Goal: Transaction & Acquisition: Purchase product/service

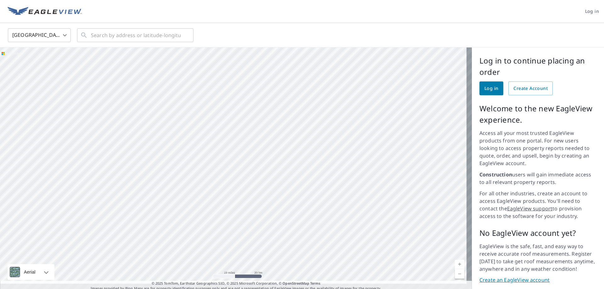
drag, startPoint x: 318, startPoint y: 162, endPoint x: 291, endPoint y: 111, distance: 57.5
click at [292, 111] on div at bounding box center [236, 169] width 472 height 244
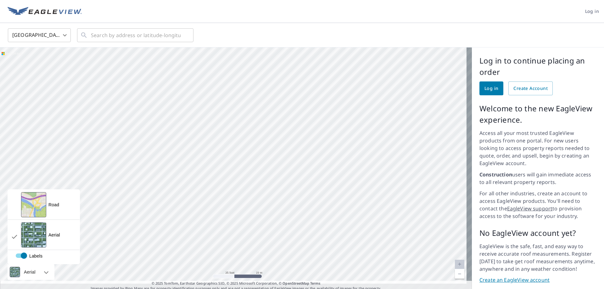
click at [41, 264] on div at bounding box center [39, 272] width 4 height 16
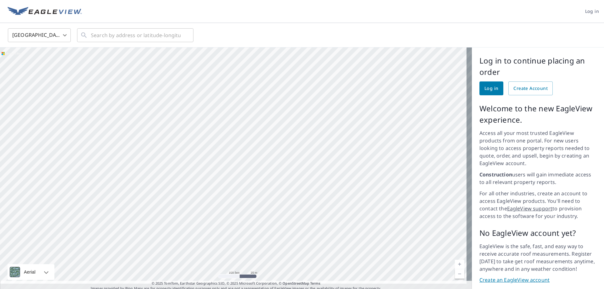
drag, startPoint x: 138, startPoint y: 164, endPoint x: 213, endPoint y: 174, distance: 75.4
click at [213, 174] on div at bounding box center [236, 169] width 472 height 244
drag, startPoint x: 124, startPoint y: 146, endPoint x: 274, endPoint y: 174, distance: 152.7
click at [274, 174] on div at bounding box center [236, 169] width 472 height 244
drag, startPoint x: 269, startPoint y: 177, endPoint x: 284, endPoint y: 142, distance: 37.6
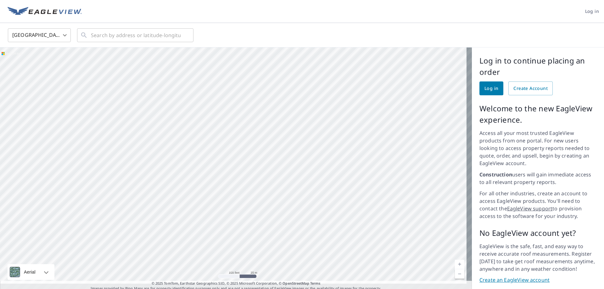
click at [284, 142] on div at bounding box center [236, 169] width 472 height 244
drag, startPoint x: 189, startPoint y: 111, endPoint x: 169, endPoint y: 140, distance: 35.0
click at [169, 140] on div at bounding box center [236, 169] width 472 height 244
drag, startPoint x: 314, startPoint y: 226, endPoint x: 333, endPoint y: 226, distance: 19.2
click at [335, 227] on div at bounding box center [236, 169] width 472 height 244
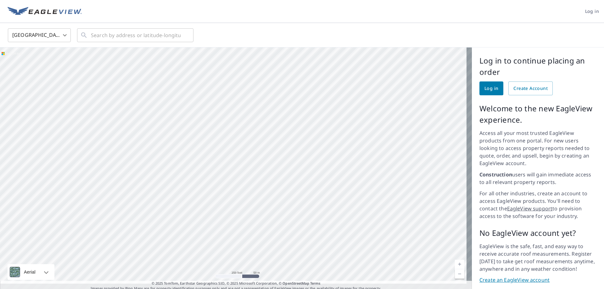
drag, startPoint x: 291, startPoint y: 228, endPoint x: 309, endPoint y: 198, distance: 34.6
drag, startPoint x: 309, startPoint y: 198, endPoint x: 262, endPoint y: 217, distance: 50.4
click at [262, 217] on div at bounding box center [236, 169] width 472 height 244
drag, startPoint x: 149, startPoint y: 159, endPoint x: 173, endPoint y: 204, distance: 50.6
click at [173, 204] on div at bounding box center [236, 169] width 472 height 244
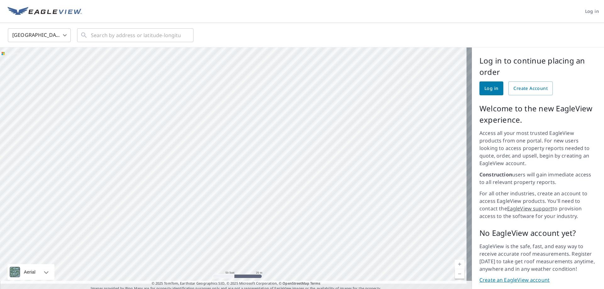
drag, startPoint x: 241, startPoint y: 187, endPoint x: 240, endPoint y: 118, distance: 69.2
click at [240, 118] on div at bounding box center [236, 169] width 472 height 244
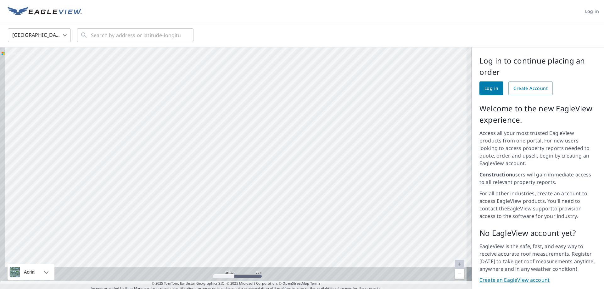
drag, startPoint x: 221, startPoint y: 188, endPoint x: 243, endPoint y: 137, distance: 56.1
click at [243, 138] on div at bounding box center [236, 169] width 472 height 244
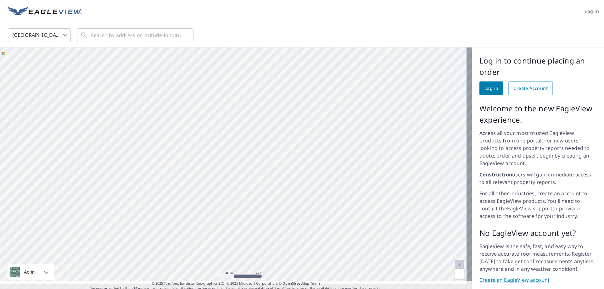
drag, startPoint x: 142, startPoint y: 121, endPoint x: 201, endPoint y: 196, distance: 95.4
click at [201, 196] on div at bounding box center [236, 169] width 472 height 244
drag, startPoint x: 247, startPoint y: 136, endPoint x: 163, endPoint y: 207, distance: 109.5
click at [163, 207] on div at bounding box center [236, 169] width 472 height 244
drag, startPoint x: 261, startPoint y: 196, endPoint x: 230, endPoint y: 131, distance: 71.9
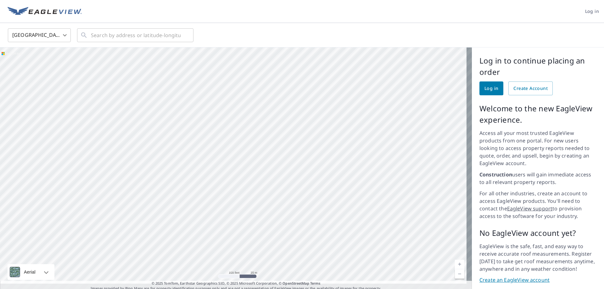
click at [230, 131] on div at bounding box center [236, 169] width 472 height 244
drag, startPoint x: 263, startPoint y: 184, endPoint x: 279, endPoint y: 153, distance: 35.0
click at [279, 153] on div at bounding box center [236, 169] width 472 height 244
